Goal: Task Accomplishment & Management: Manage account settings

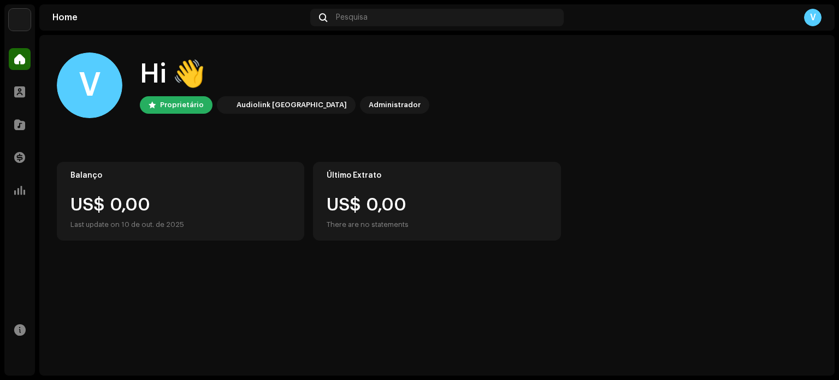
click at [632, 43] on div "V Hi 👋 Proprietário Audiolink Brasil Administrador Balanço US$ 0,00 Last update…" at bounding box center [437, 146] width 761 height 223
click at [20, 159] on span at bounding box center [19, 157] width 11 height 9
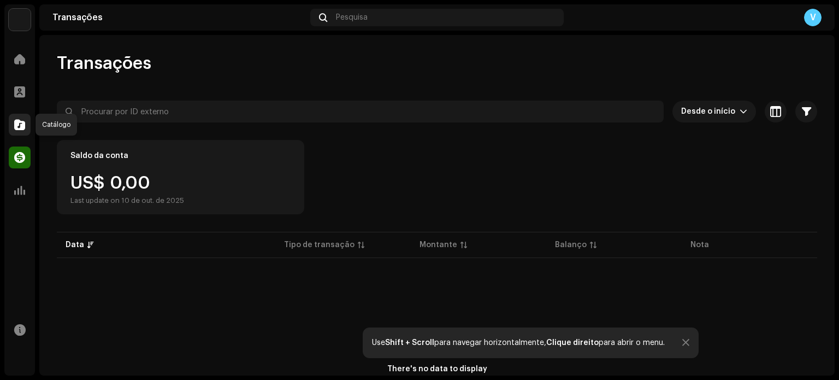
click at [24, 127] on span at bounding box center [19, 124] width 11 height 9
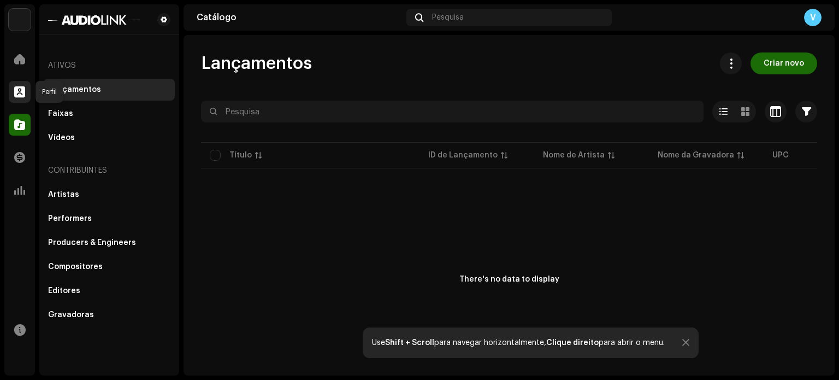
click at [19, 93] on span at bounding box center [19, 91] width 11 height 9
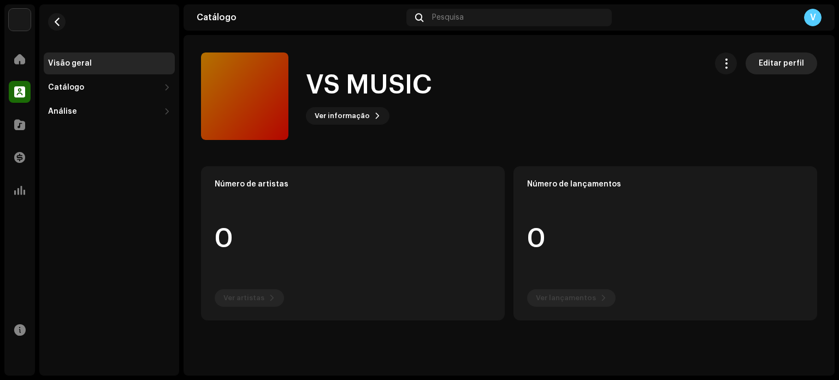
click at [798, 63] on span "Editar perfil" at bounding box center [781, 63] width 45 height 22
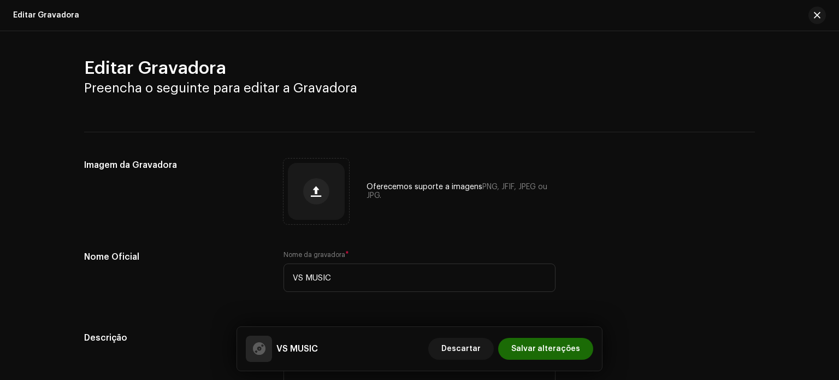
scroll to position [108, 0]
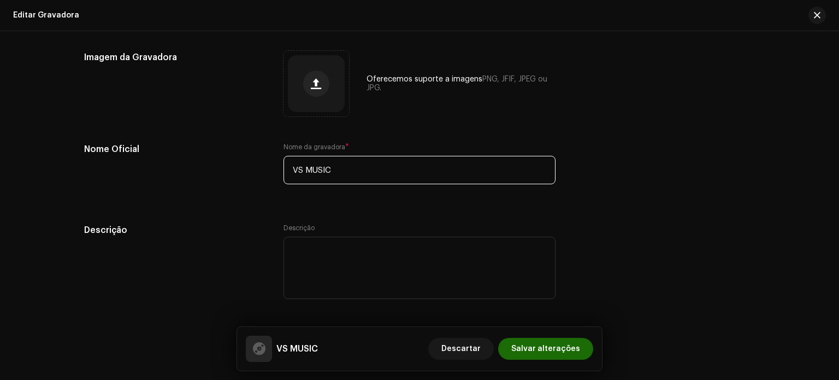
click at [301, 169] on input "VS MUSIC" at bounding box center [420, 170] width 272 height 28
type input "V$ MUSIC"
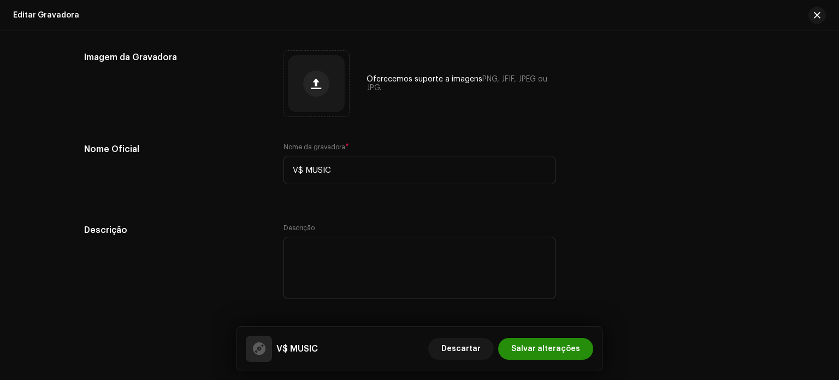
click at [548, 349] on span "Salvar alterações" at bounding box center [545, 349] width 69 height 22
